Goal: Task Accomplishment & Management: Manage account settings

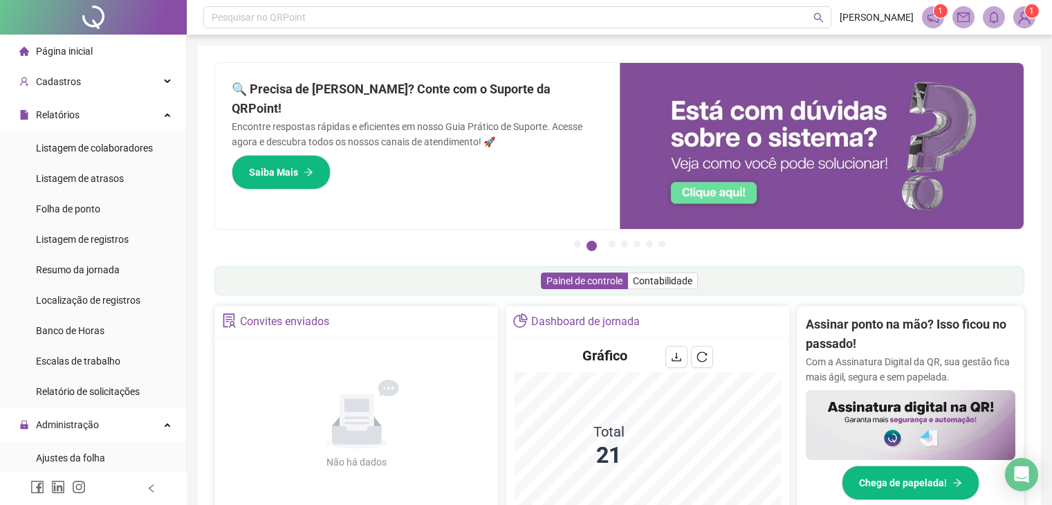
scroll to position [204, 0]
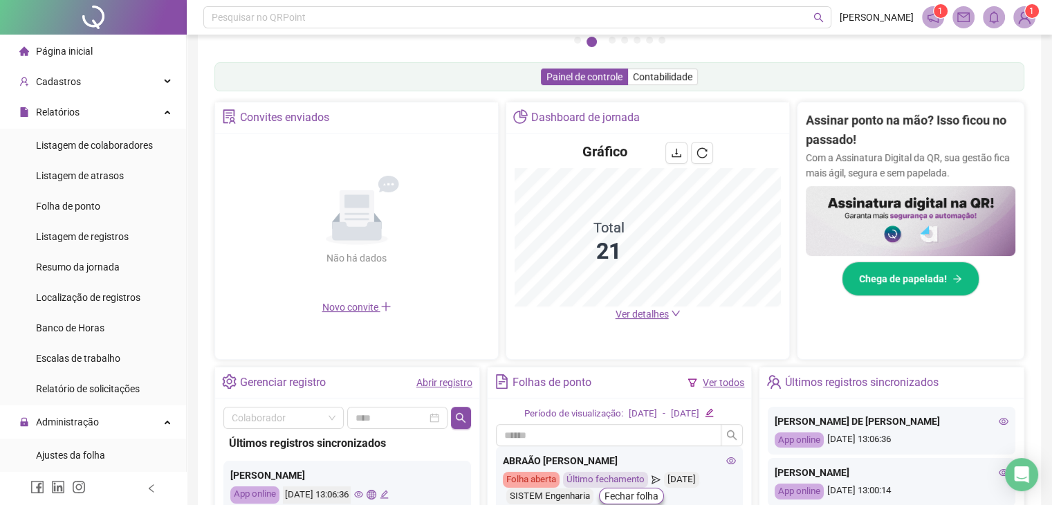
click at [79, 122] on div "Relatórios" at bounding box center [93, 112] width 181 height 28
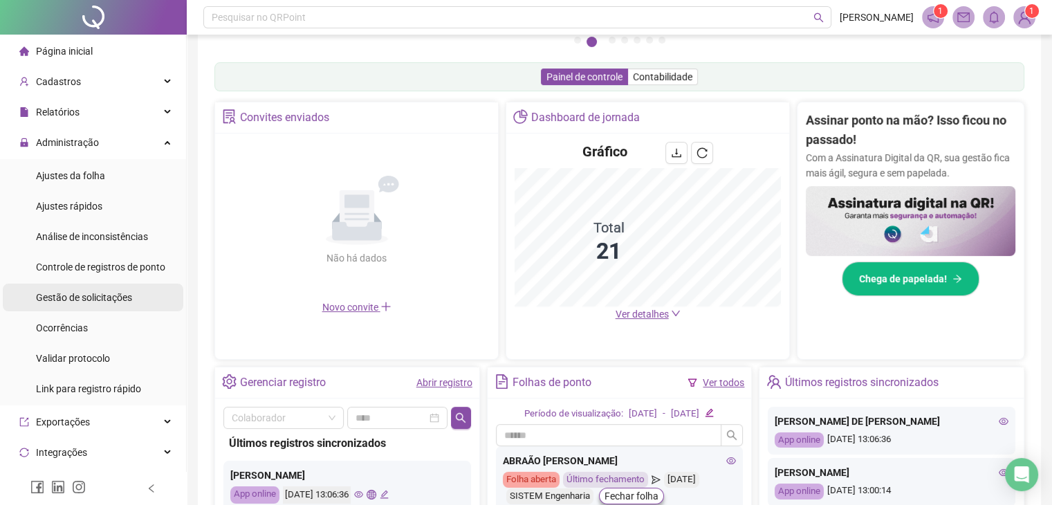
click at [99, 298] on span "Gestão de solicitações" at bounding box center [84, 297] width 96 height 11
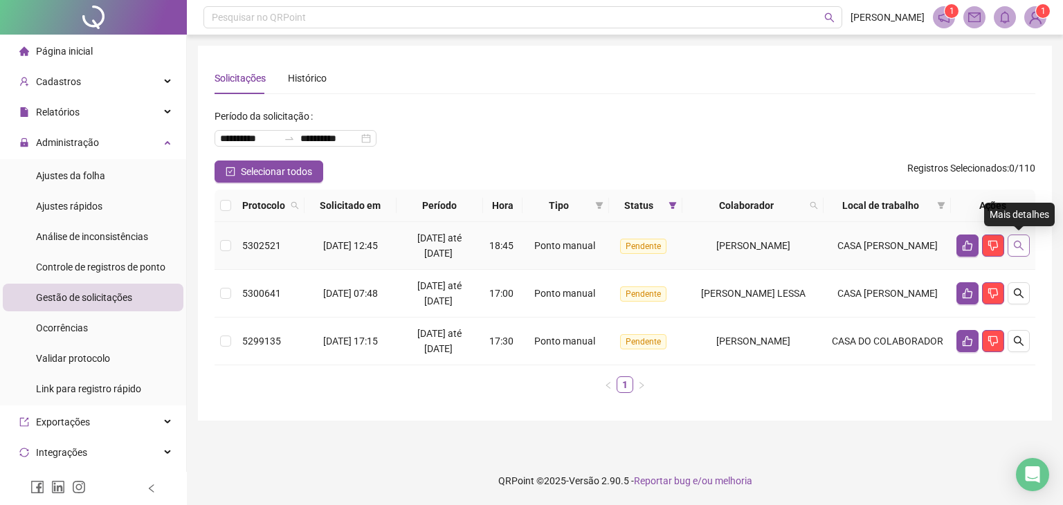
click at [1014, 243] on icon "search" at bounding box center [1019, 246] width 10 height 10
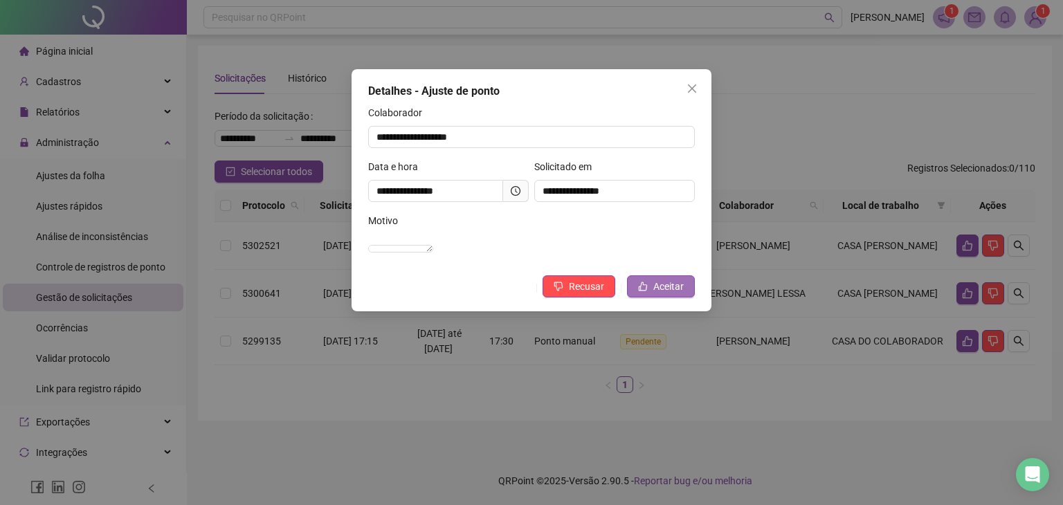
click at [664, 294] on span "Aceitar" at bounding box center [668, 286] width 30 height 15
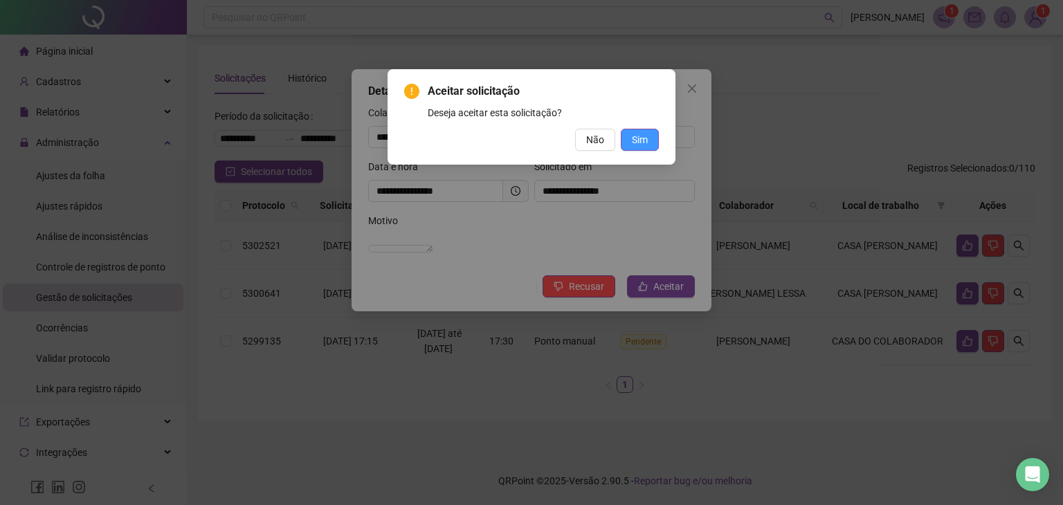
click at [639, 138] on span "Sim" at bounding box center [640, 139] width 16 height 15
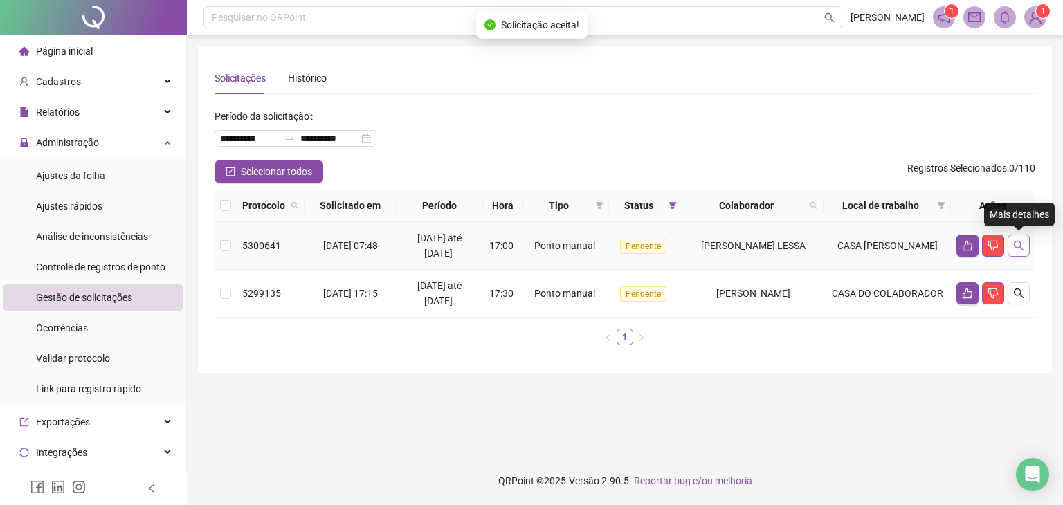
click at [1014, 250] on icon "search" at bounding box center [1018, 245] width 11 height 11
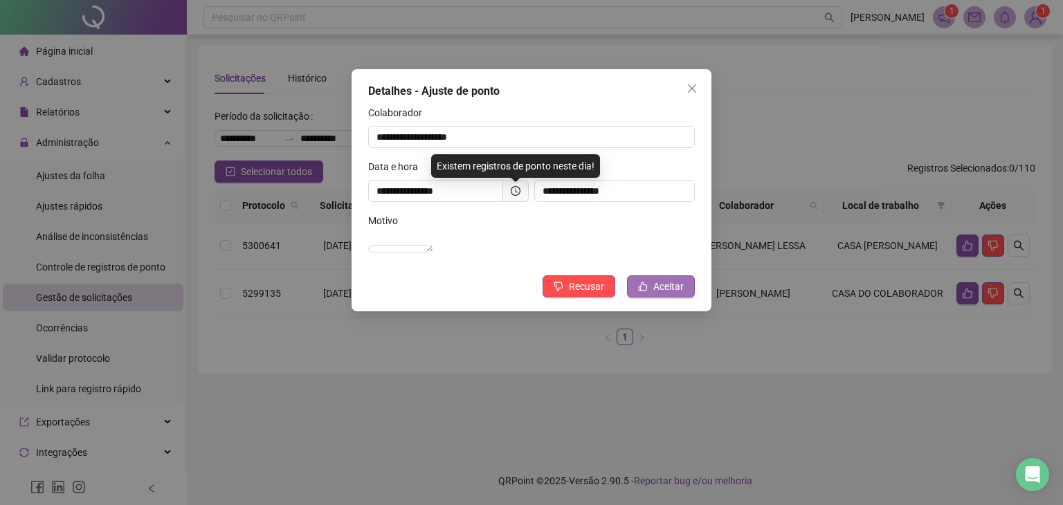
click at [648, 291] on icon "like" at bounding box center [643, 287] width 10 height 10
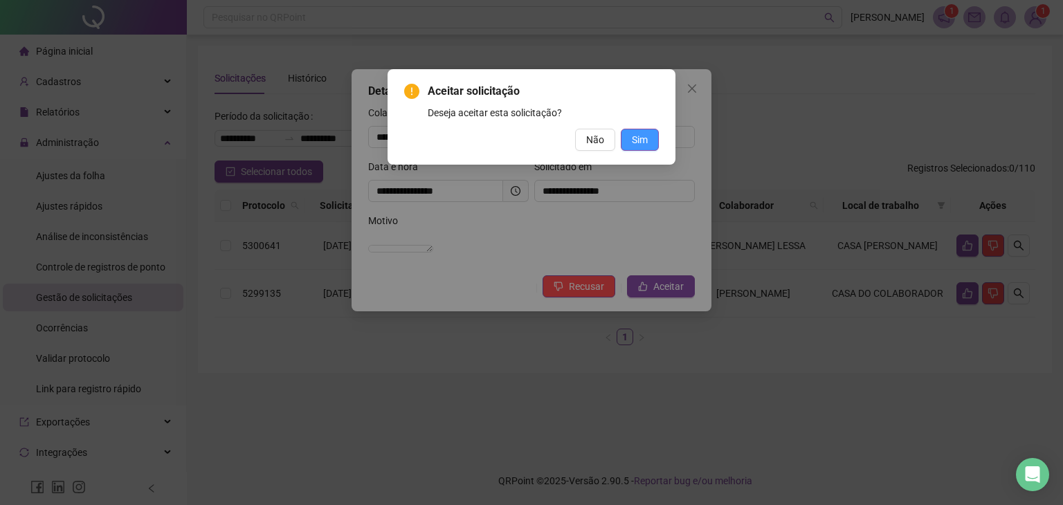
click at [642, 139] on span "Sim" at bounding box center [640, 139] width 16 height 15
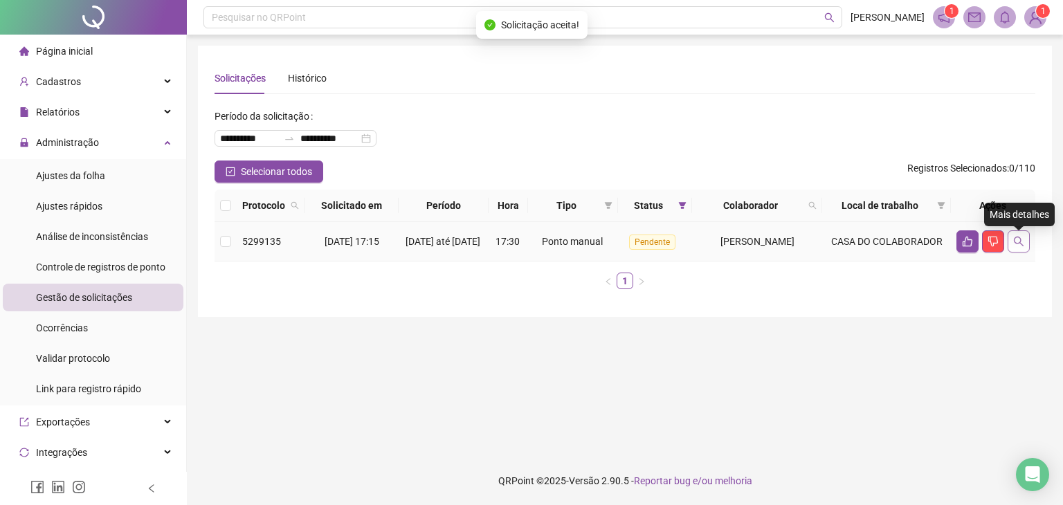
click at [1014, 253] on button "button" at bounding box center [1018, 241] width 22 height 22
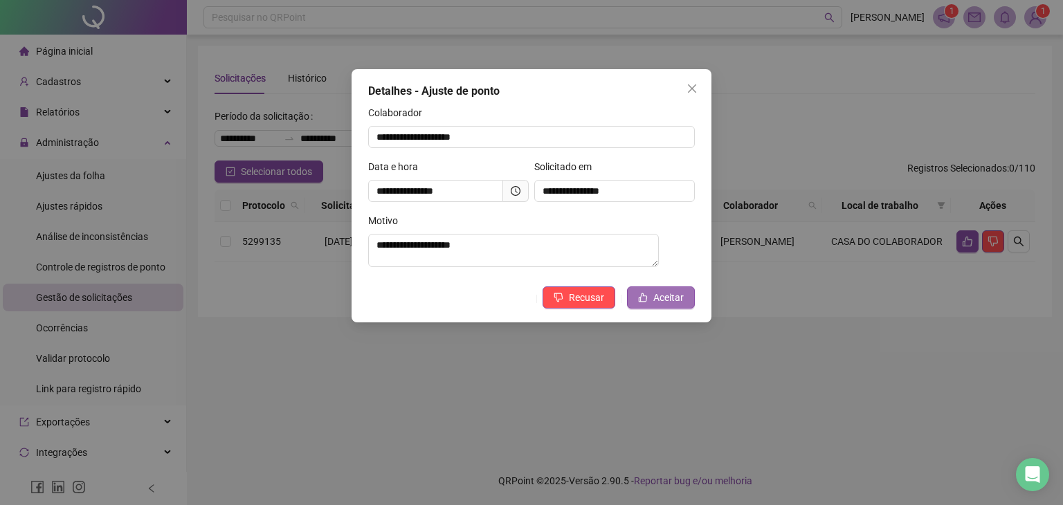
click at [655, 296] on span "Aceitar" at bounding box center [668, 297] width 30 height 15
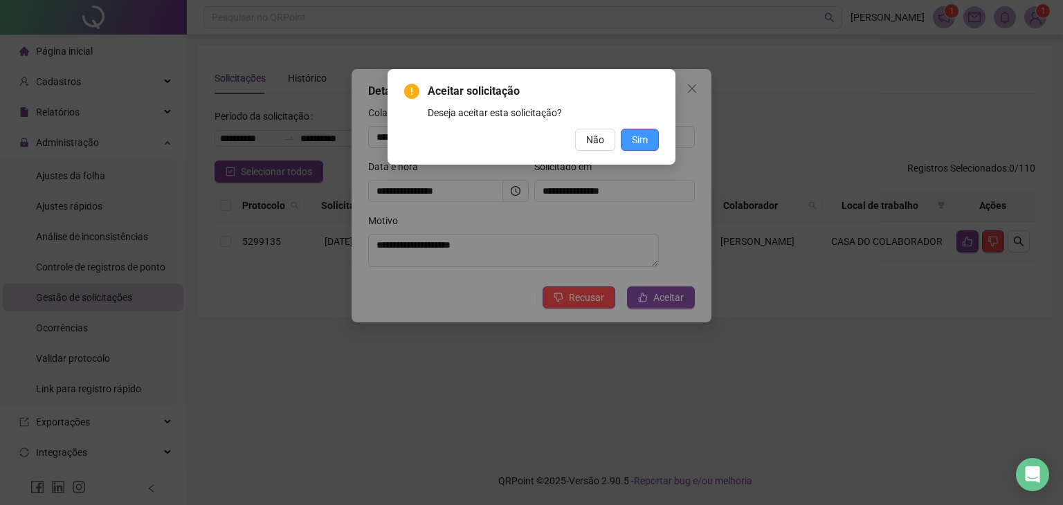
click at [635, 142] on span "Sim" at bounding box center [640, 139] width 16 height 15
